Goal: Find specific page/section: Find specific page/section

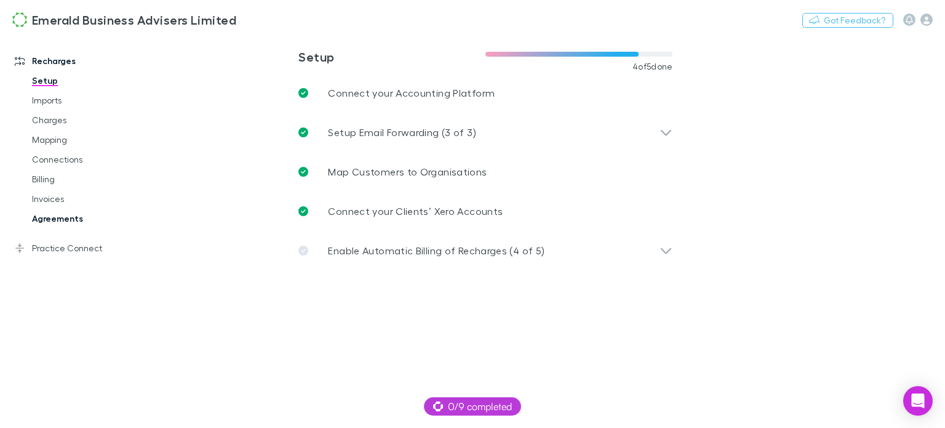
click at [60, 215] on link "Agreements" at bounding box center [91, 219] width 142 height 20
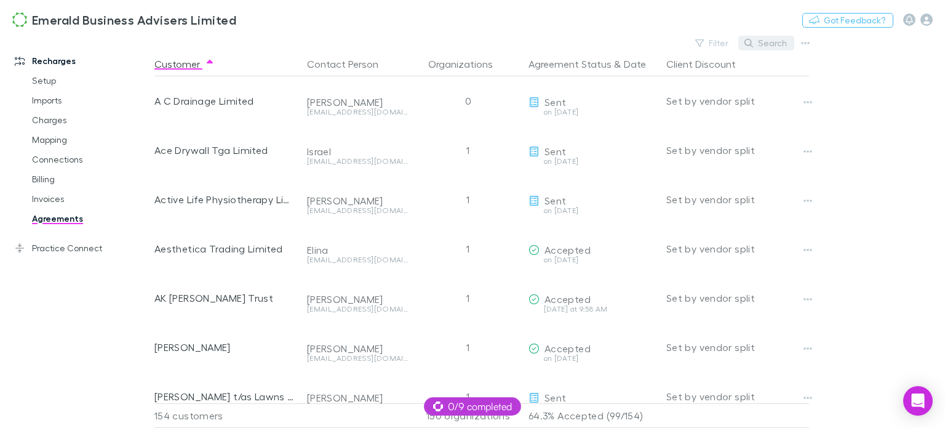
click at [775, 43] on button "Search" at bounding box center [766, 43] width 56 height 15
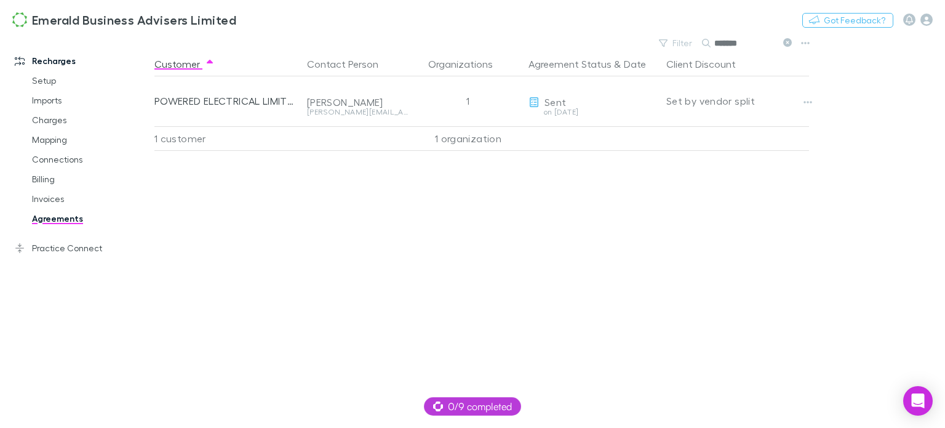
type input "*******"
